Goal: Navigation & Orientation: Find specific page/section

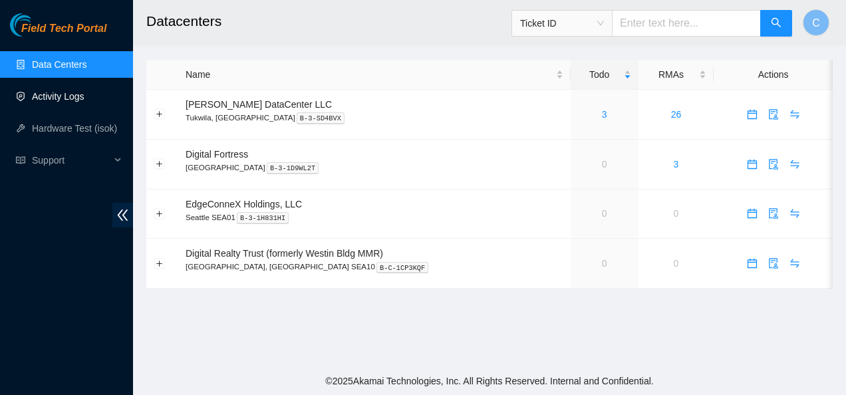
click at [61, 99] on link "Activity Logs" at bounding box center [58, 96] width 53 height 11
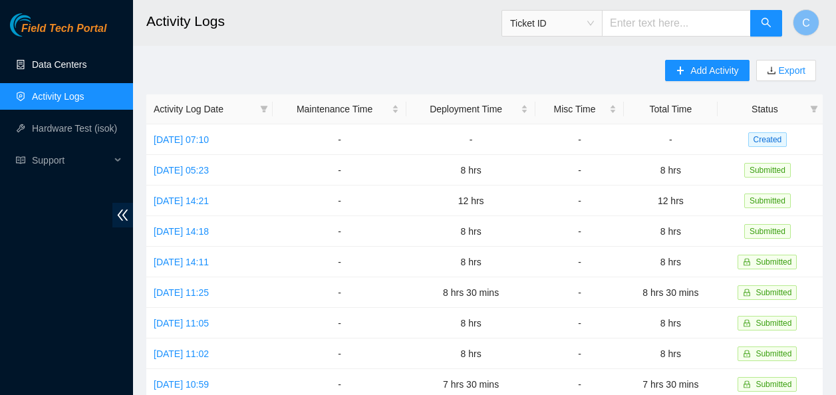
click at [45, 67] on link "Data Centers" at bounding box center [59, 64] width 55 height 11
